Goal: Task Accomplishment & Management: Use online tool/utility

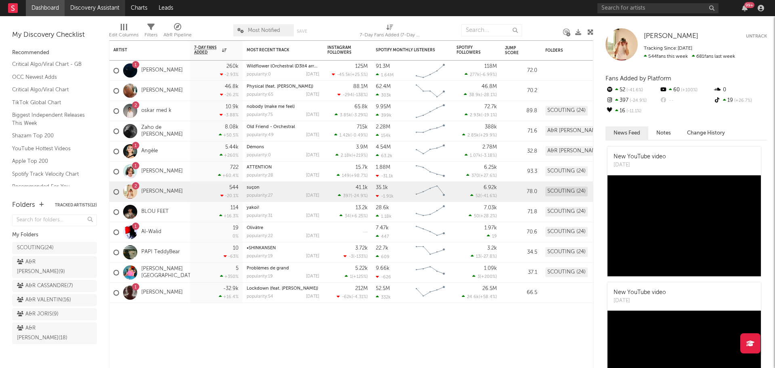
click at [91, 10] on link "Discovery Assistant" at bounding box center [95, 8] width 61 height 16
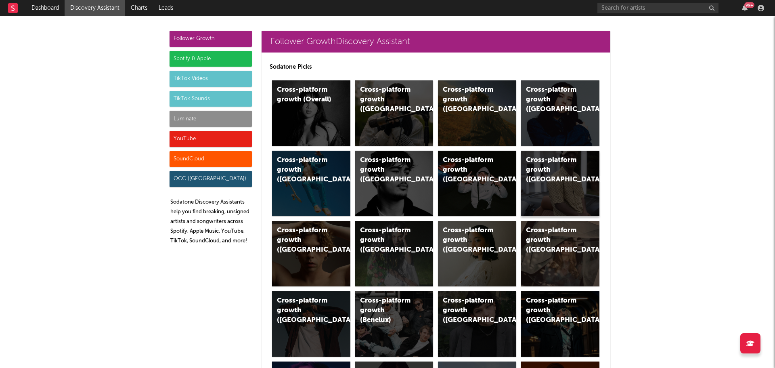
click at [568, 184] on div "Cross-platform growth (France)" at bounding box center [560, 183] width 78 height 65
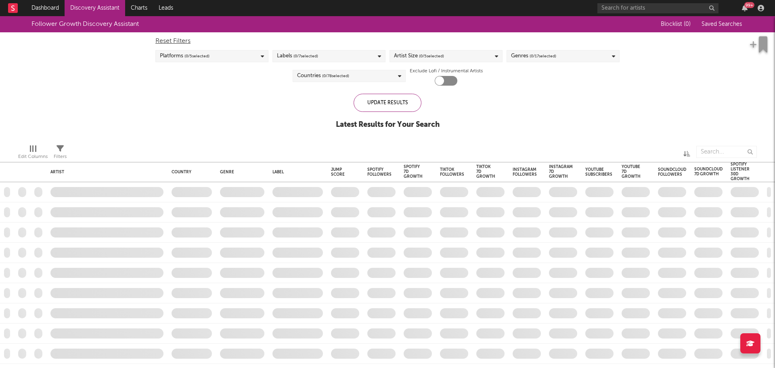
checkbox input "true"
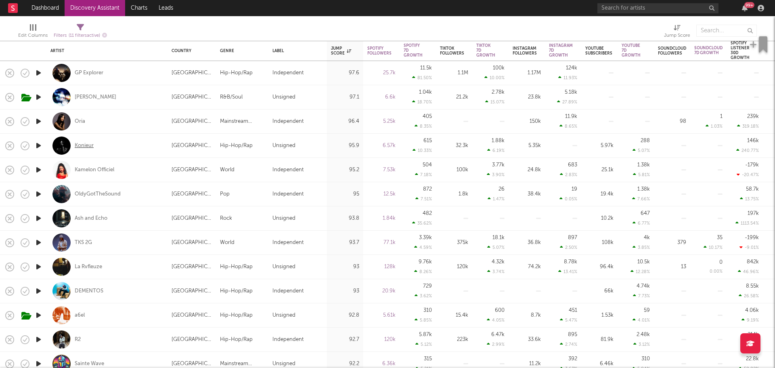
click at [89, 148] on div "Konieur" at bounding box center [84, 145] width 19 height 7
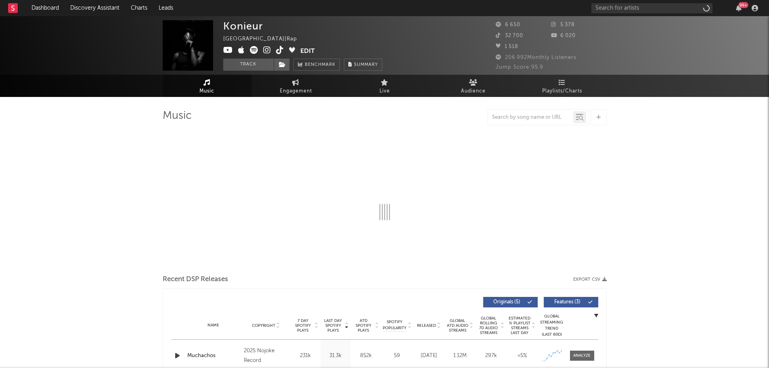
select select "1w"
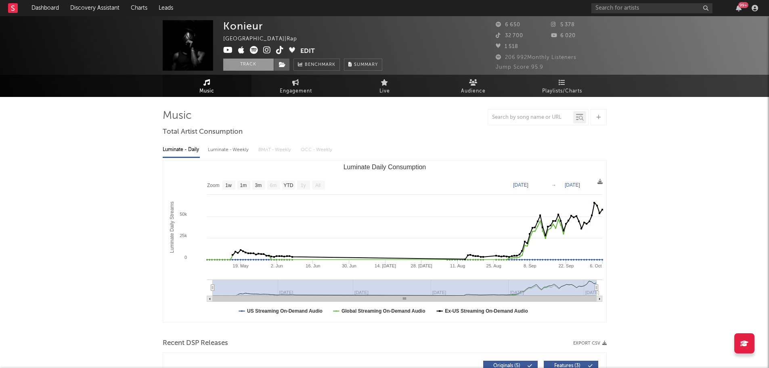
click at [262, 67] on button "Track" at bounding box center [248, 65] width 50 height 12
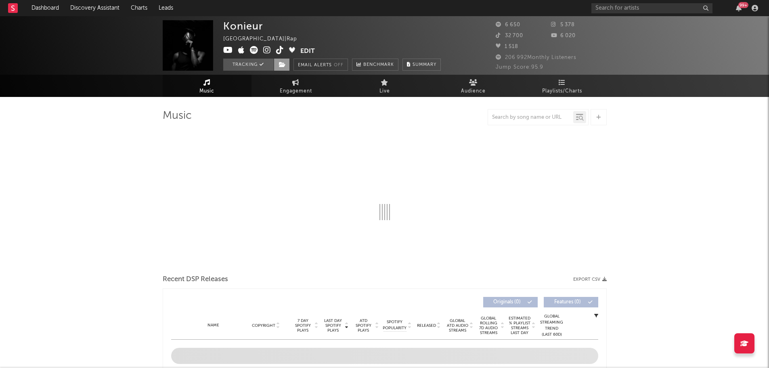
select select "1w"
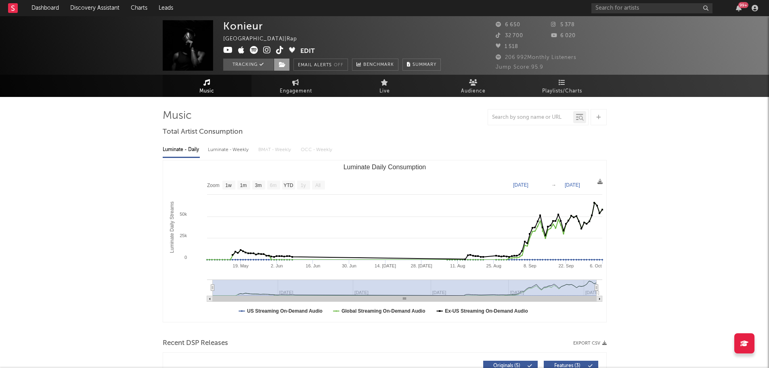
click at [284, 65] on icon at bounding box center [282, 65] width 7 height 6
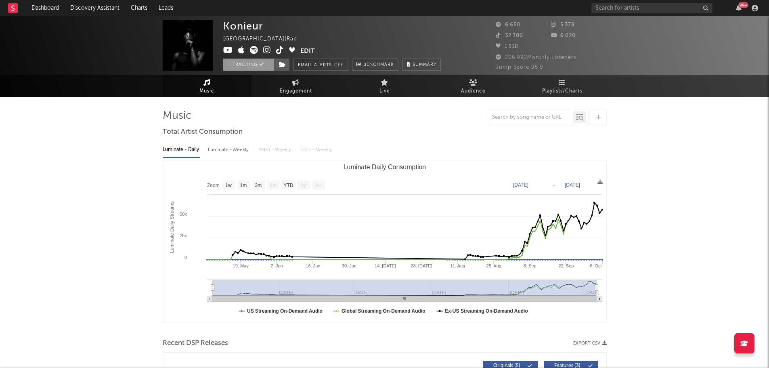
click at [250, 64] on button "Tracking" at bounding box center [248, 65] width 50 height 12
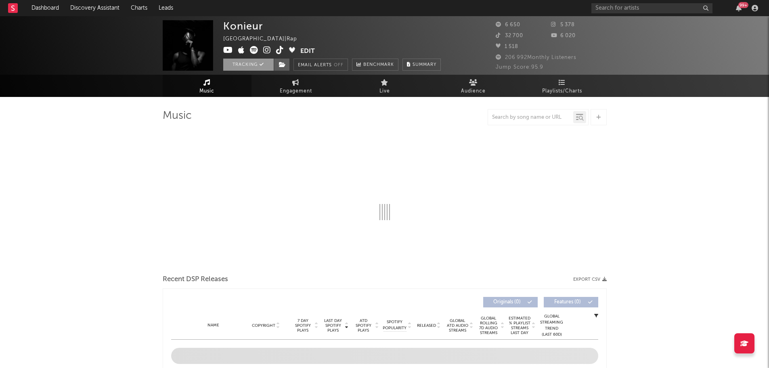
click at [259, 69] on button "Tracking" at bounding box center [248, 65] width 50 height 12
select select "1w"
